Goal: Find specific page/section: Find specific page/section

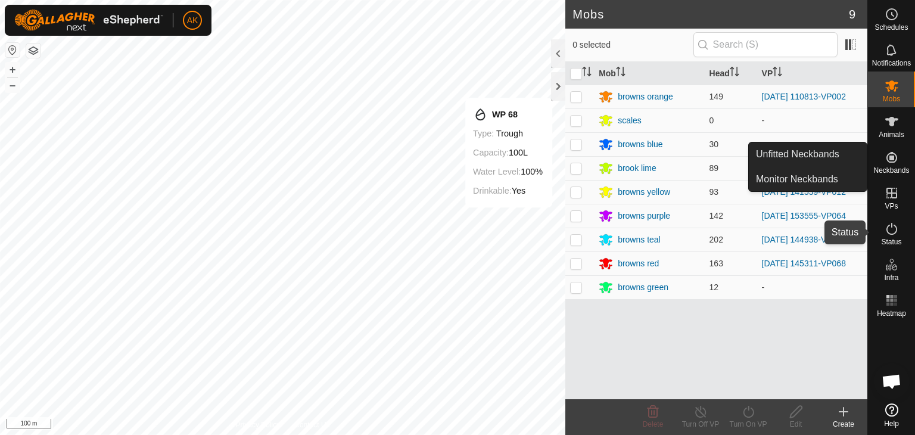
click at [892, 232] on icon at bounding box center [892, 229] width 14 height 14
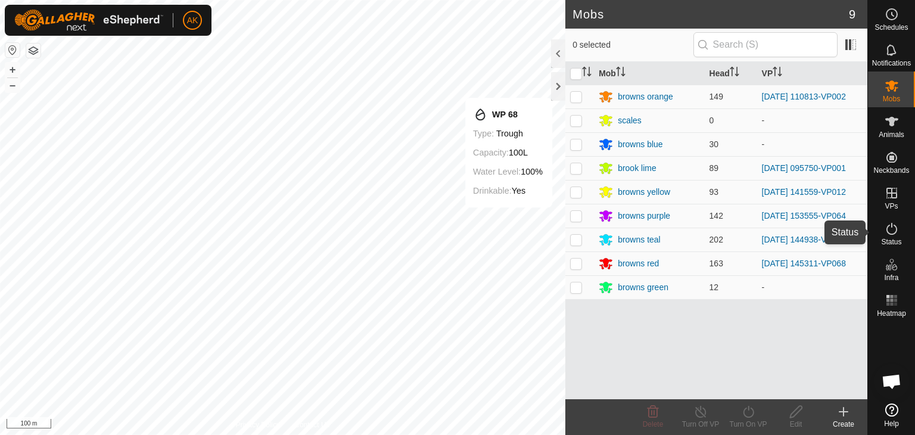
click at [892, 232] on icon at bounding box center [892, 229] width 14 height 14
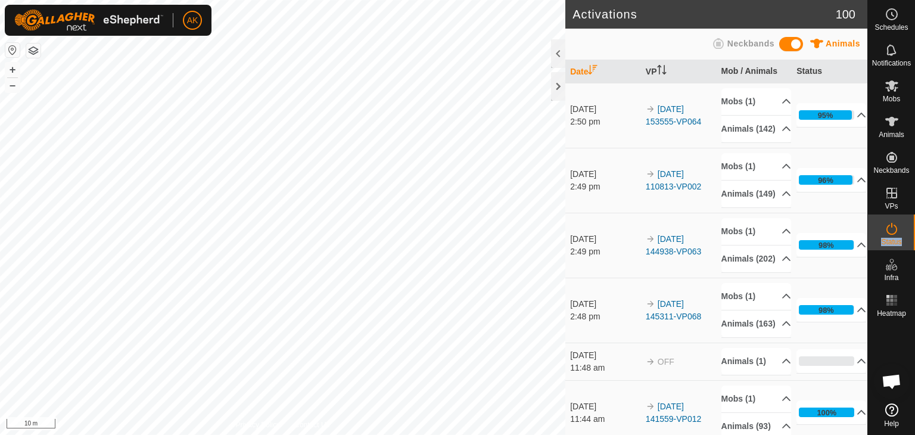
click at [33, 50] on button "button" at bounding box center [33, 50] width 14 height 14
click at [35, 55] on button "button" at bounding box center [33, 50] width 14 height 14
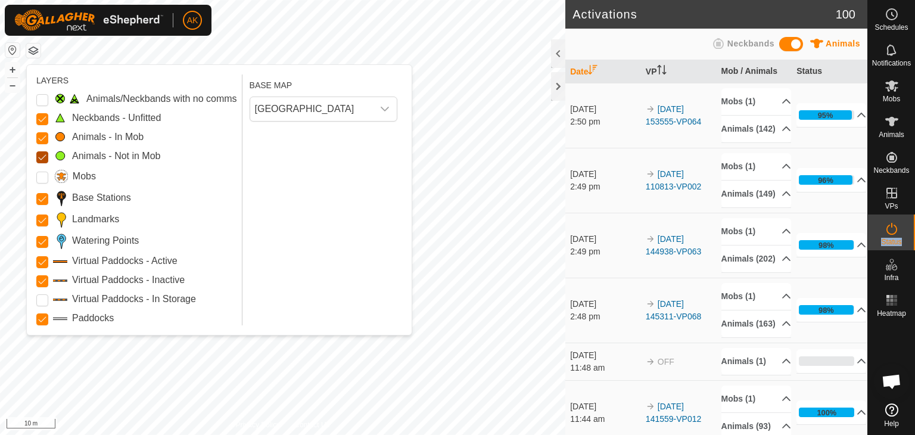
click at [40, 153] on Mob "Animals - Not in Mob" at bounding box center [42, 157] width 12 height 12
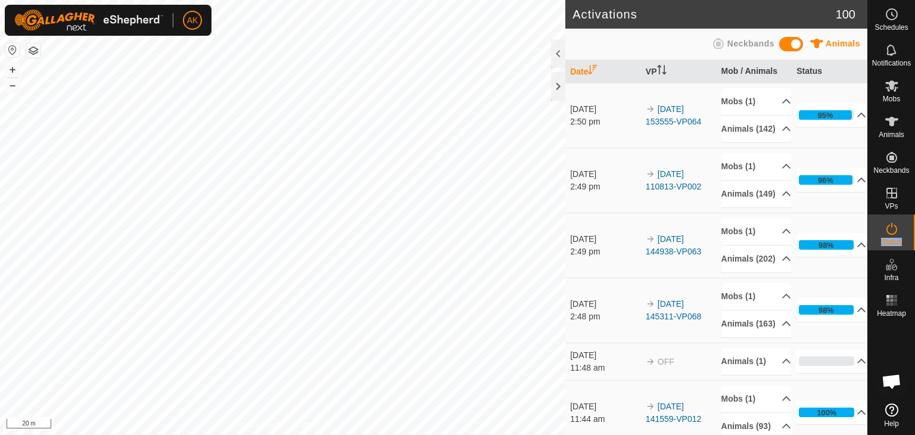
click at [39, 47] on button "button" at bounding box center [33, 50] width 14 height 14
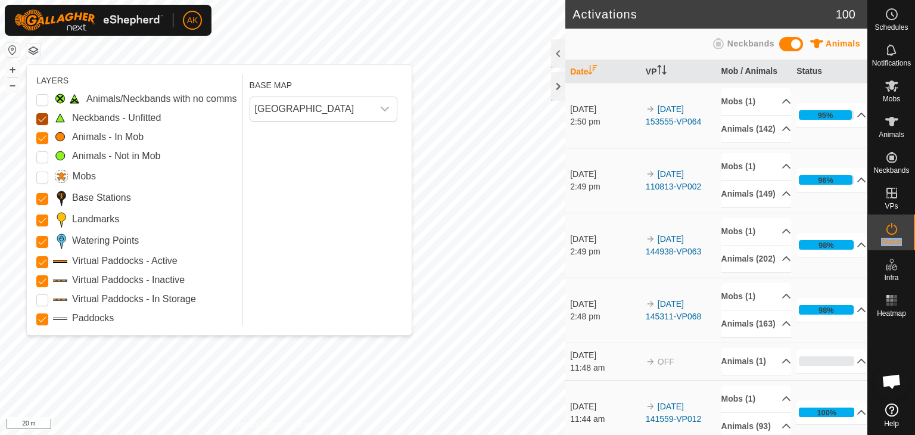
click at [40, 115] on Unfitted "Neckbands - Unfitted" at bounding box center [42, 119] width 12 height 12
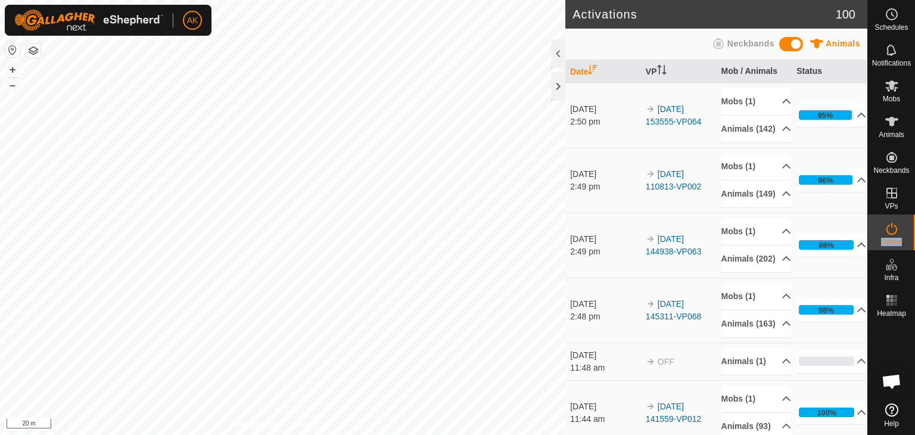
click at [38, 51] on button "button" at bounding box center [33, 50] width 14 height 14
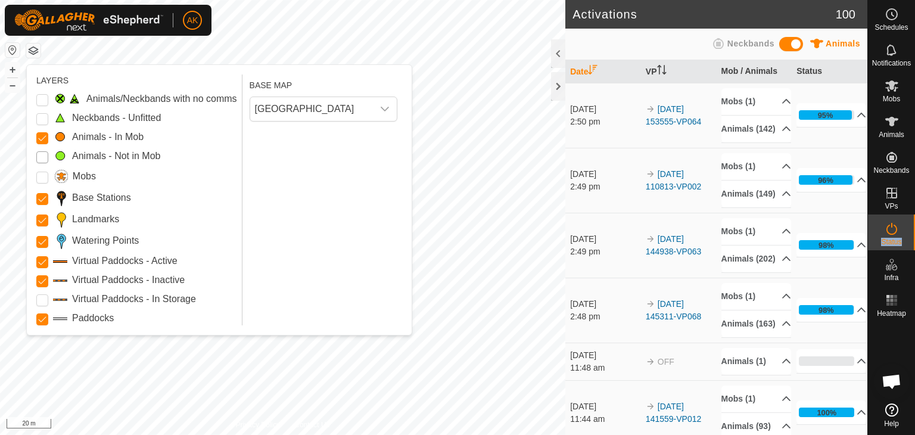
click at [37, 155] on Mob "Animals - Not in Mob" at bounding box center [42, 157] width 12 height 12
